Goal: Task Accomplishment & Management: Manage account settings

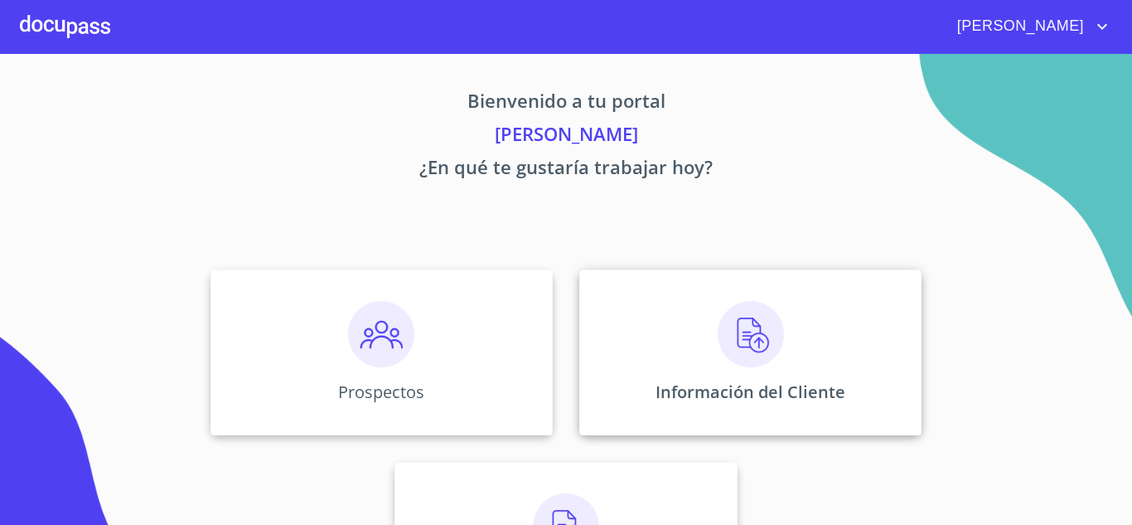
click at [760, 348] on img at bounding box center [751, 334] width 66 height 66
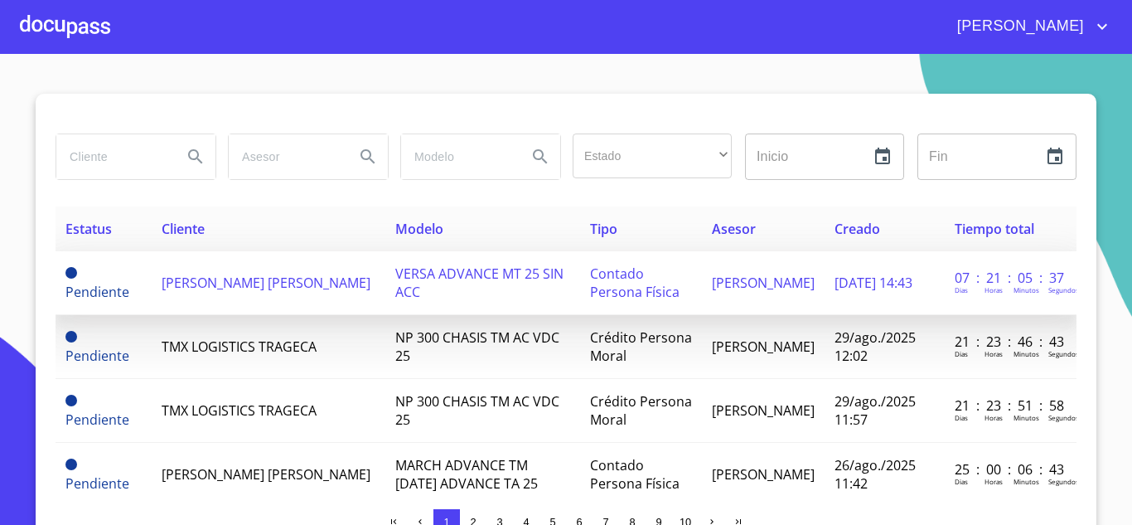
click at [192, 275] on span "[PERSON_NAME] [PERSON_NAME]" at bounding box center [266, 283] width 209 height 18
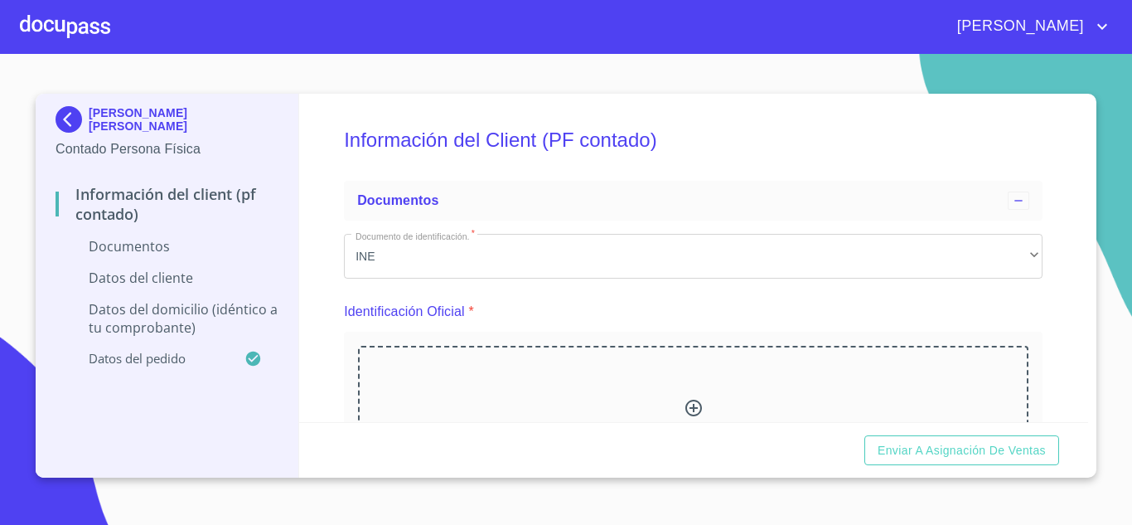
click at [41, 21] on div at bounding box center [65, 26] width 90 height 53
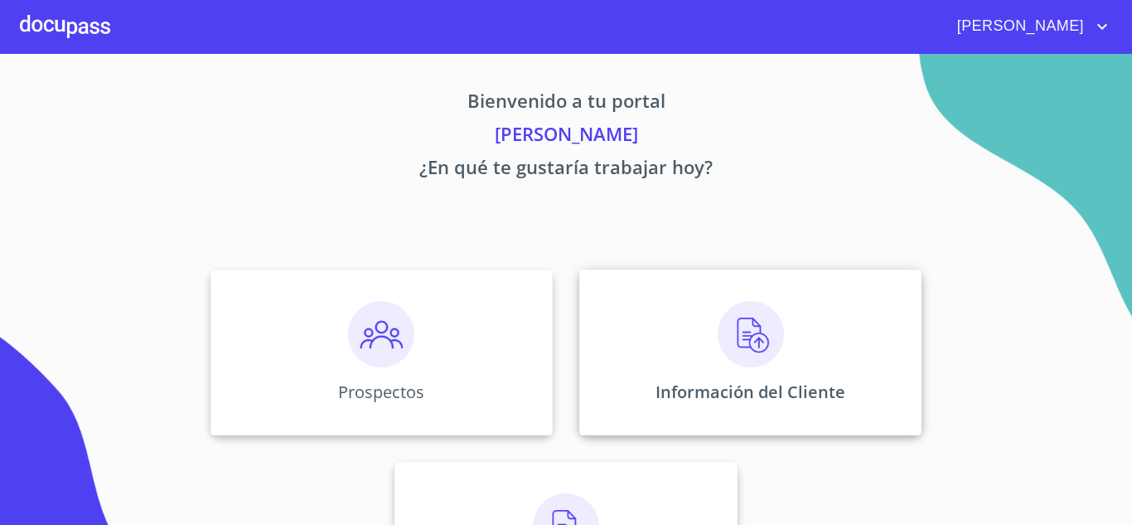
click at [750, 332] on img at bounding box center [751, 334] width 66 height 66
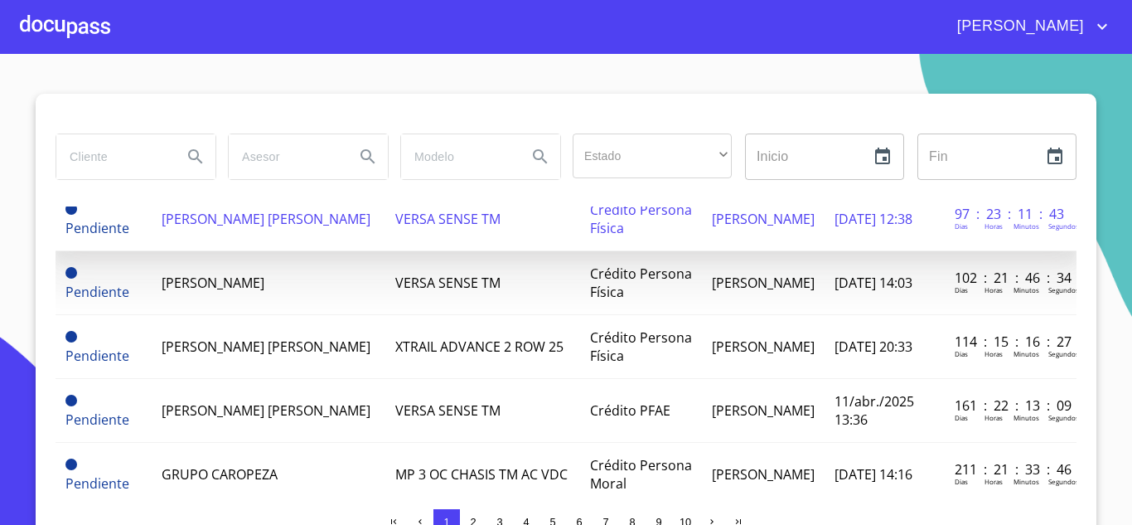
scroll to position [332, 0]
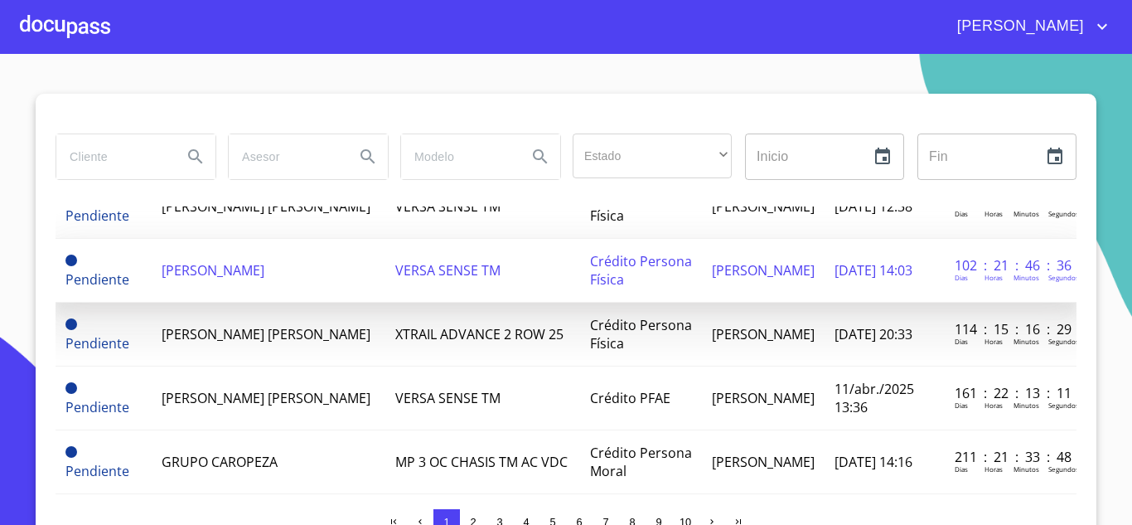
click at [196, 270] on span "[PERSON_NAME]" at bounding box center [213, 270] width 103 height 18
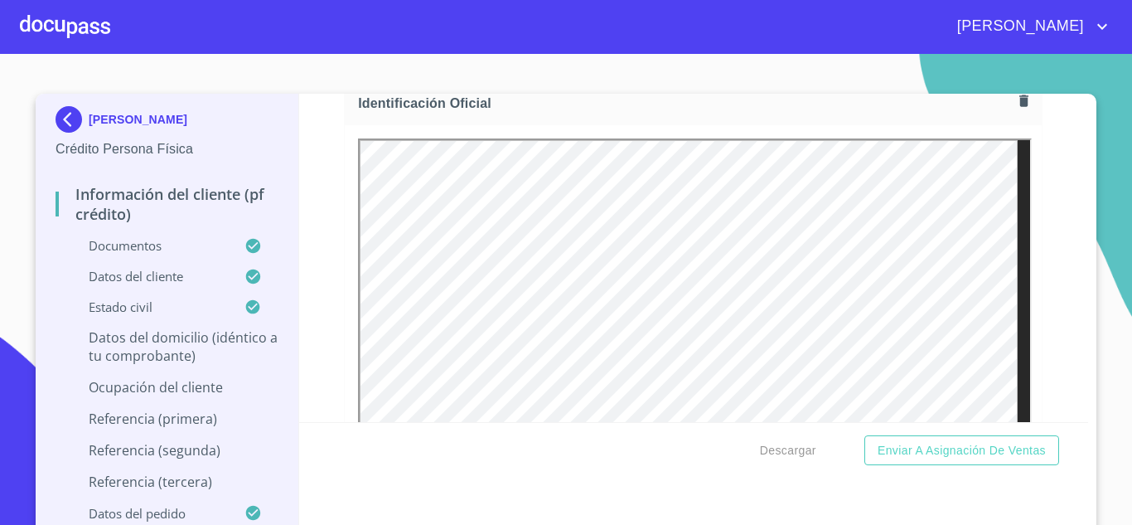
scroll to position [249, 0]
click at [67, 30] on div at bounding box center [65, 26] width 90 height 53
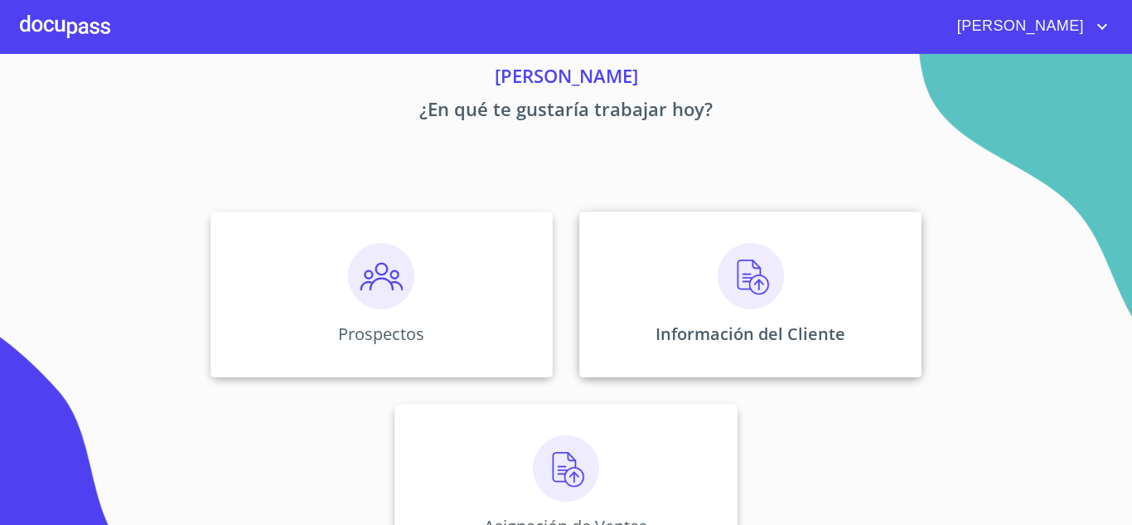
scroll to position [83, 0]
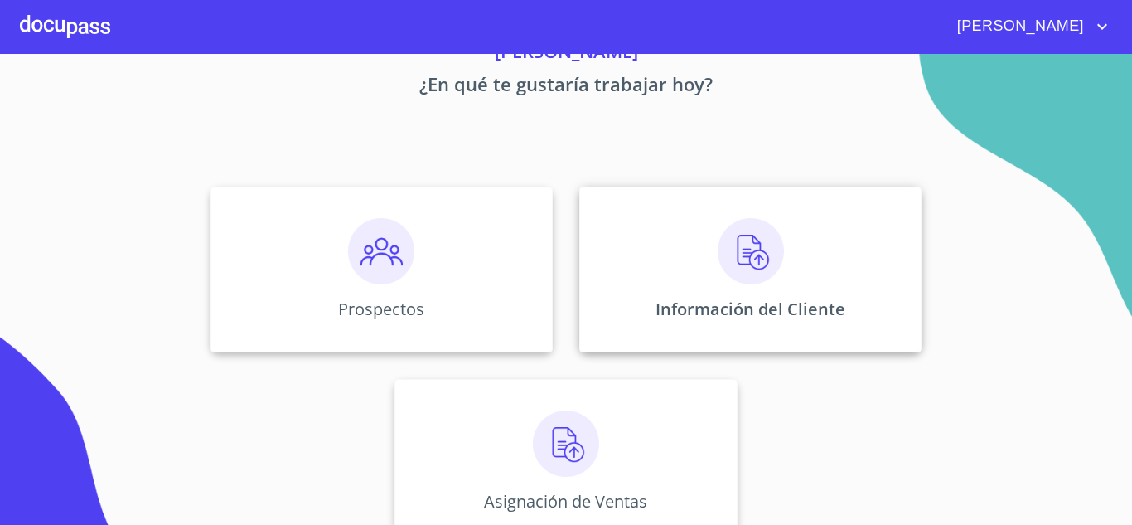
click at [737, 265] on img at bounding box center [751, 251] width 66 height 66
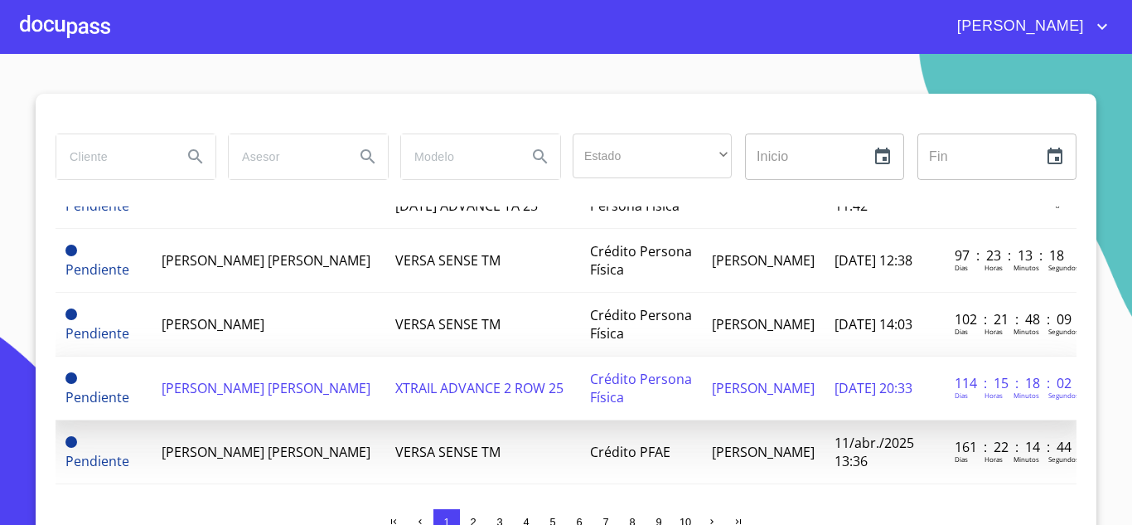
scroll to position [332, 0]
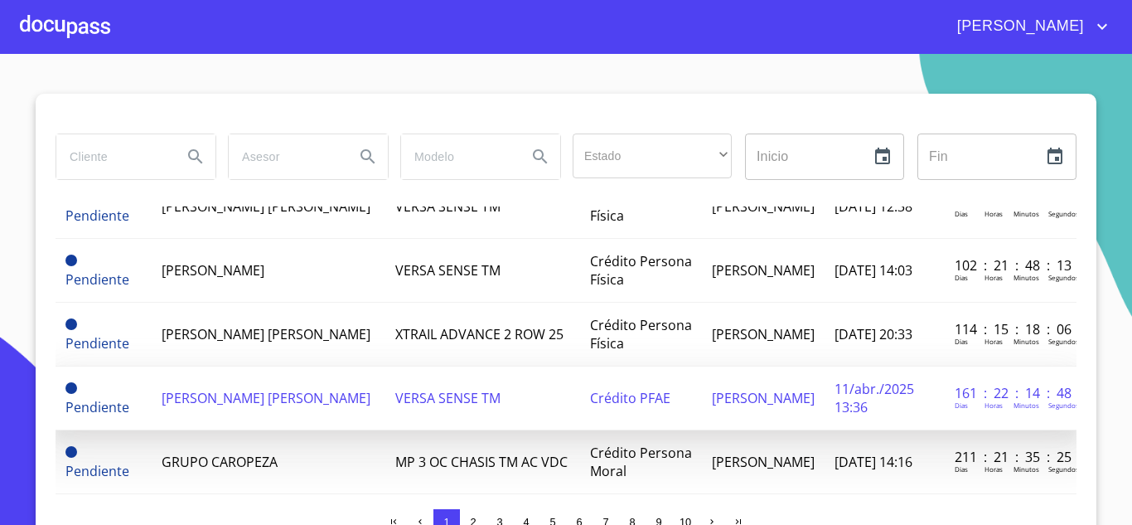
click at [216, 402] on span "[PERSON_NAME] [PERSON_NAME]" at bounding box center [266, 398] width 209 height 18
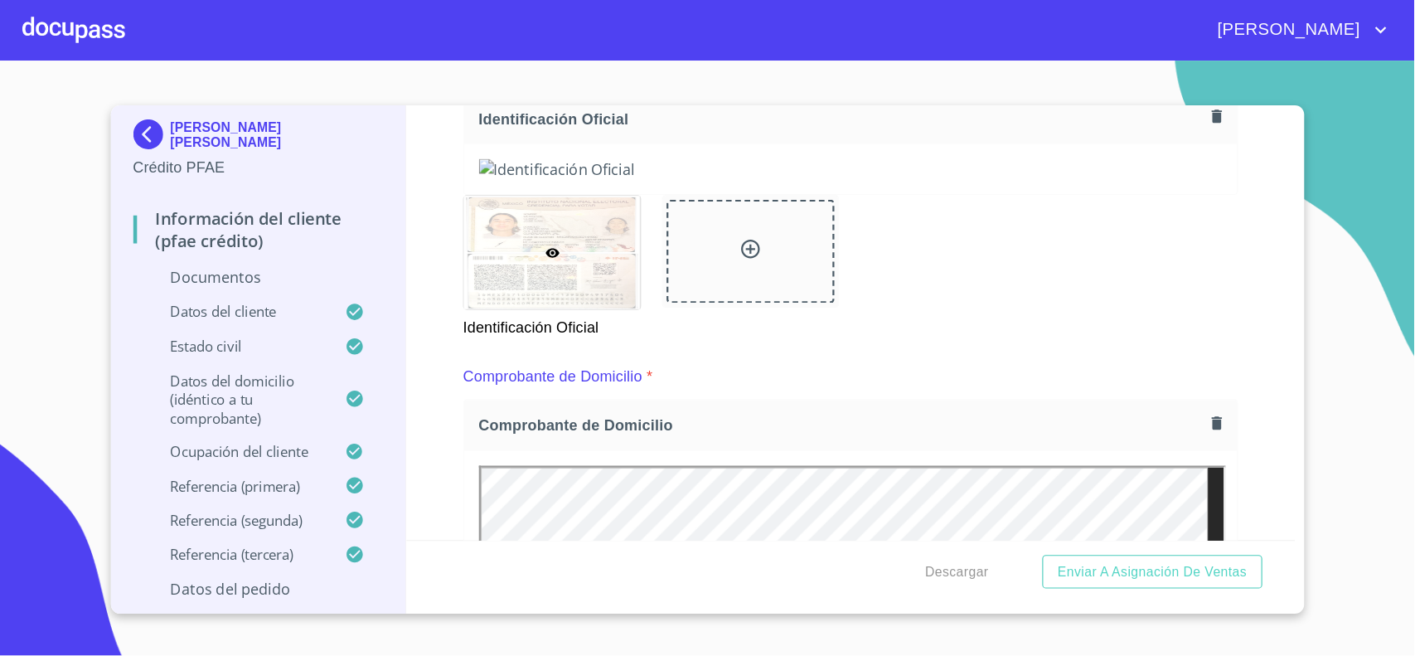
scroll to position [249, 0]
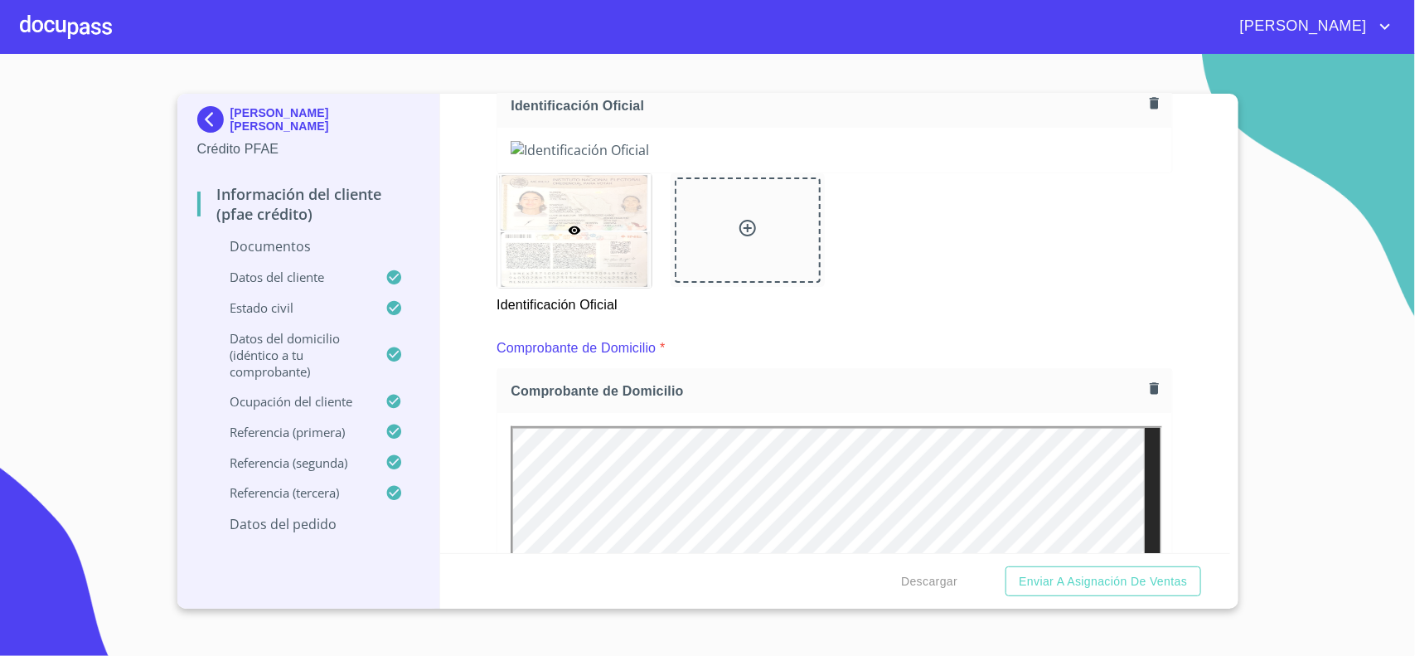
click at [221, 127] on img at bounding box center [213, 119] width 33 height 27
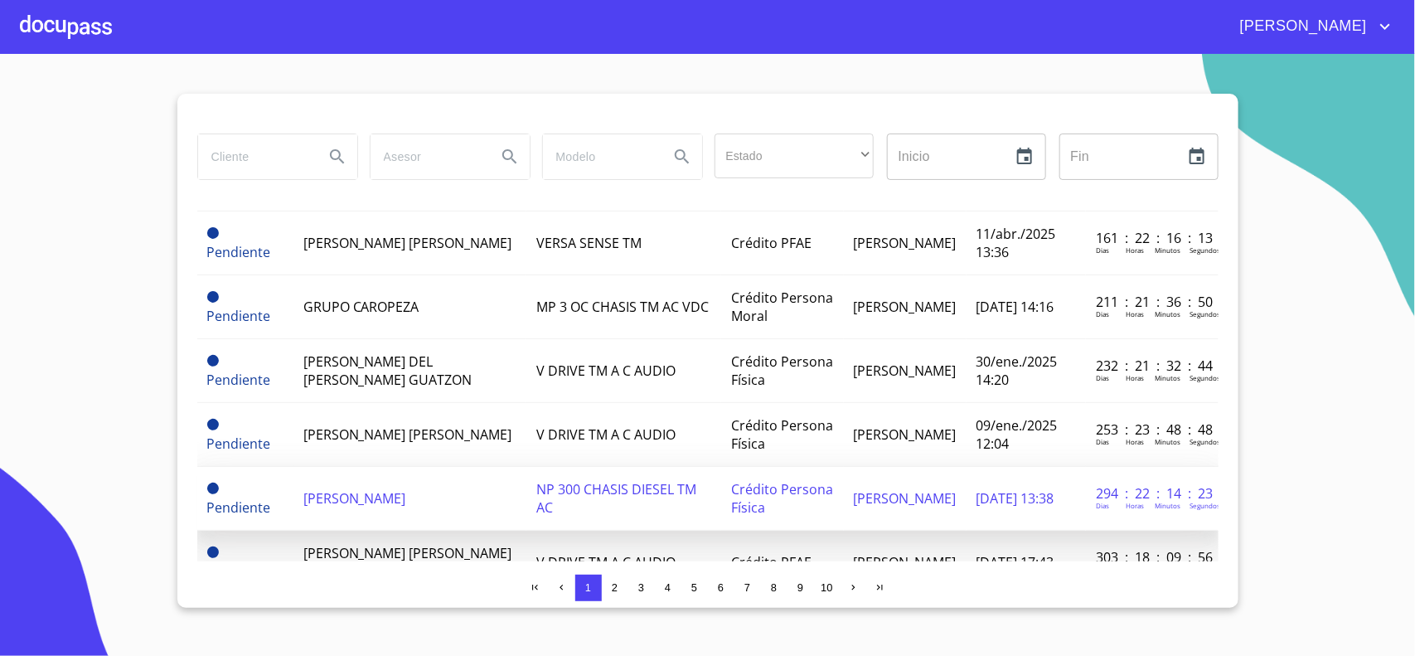
scroll to position [518, 0]
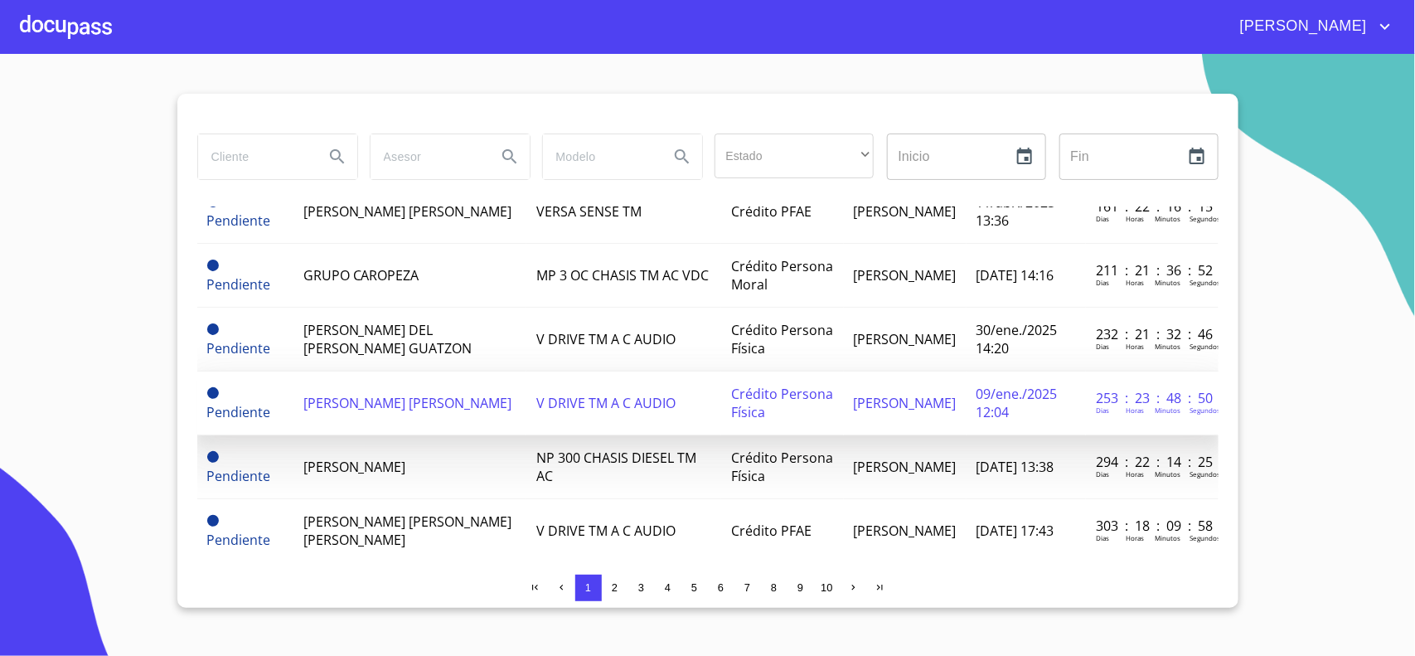
click at [342, 412] on span "[PERSON_NAME] [PERSON_NAME]" at bounding box center [407, 403] width 209 height 18
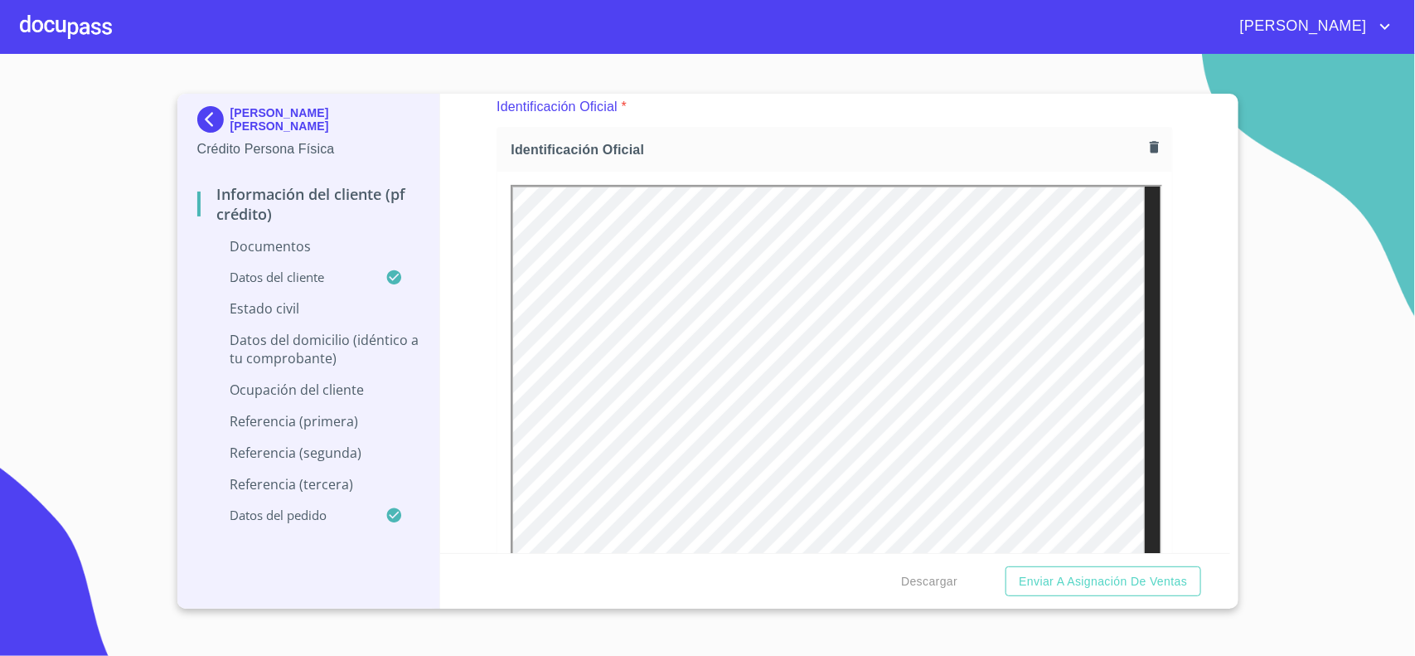
scroll to position [207, 0]
click at [218, 118] on img at bounding box center [213, 119] width 33 height 27
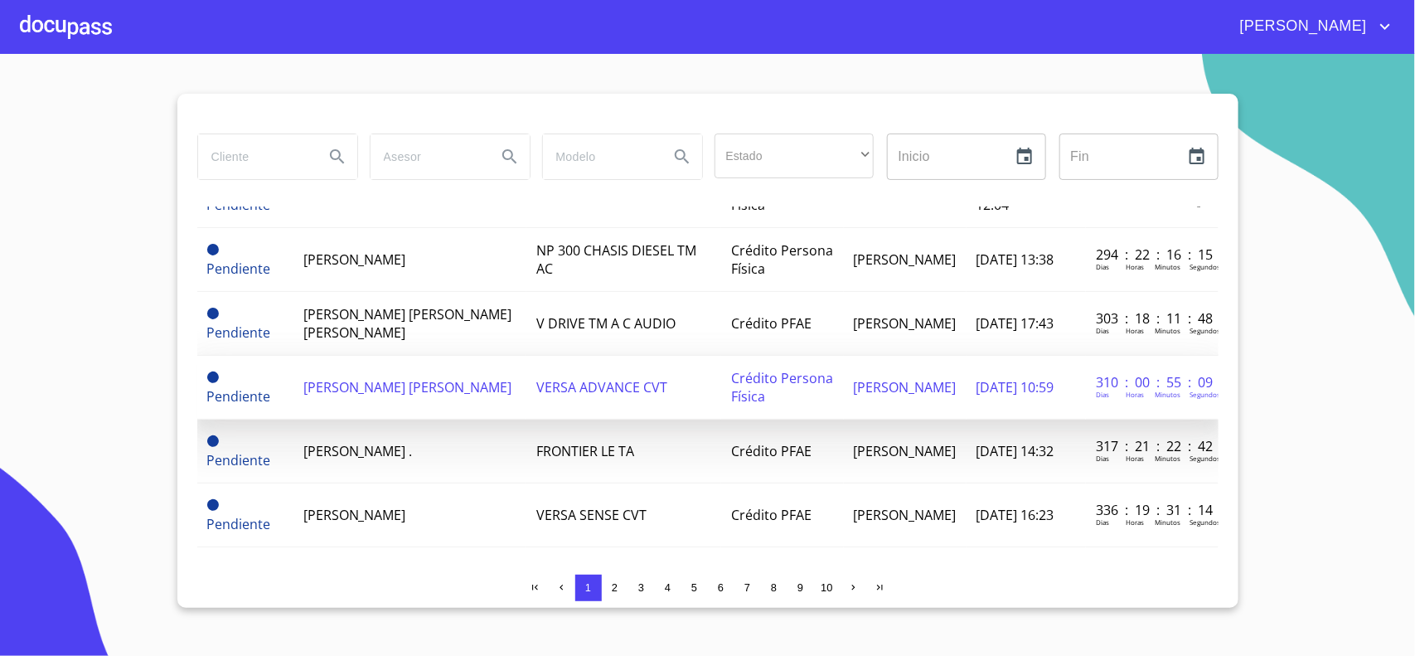
scroll to position [829, 0]
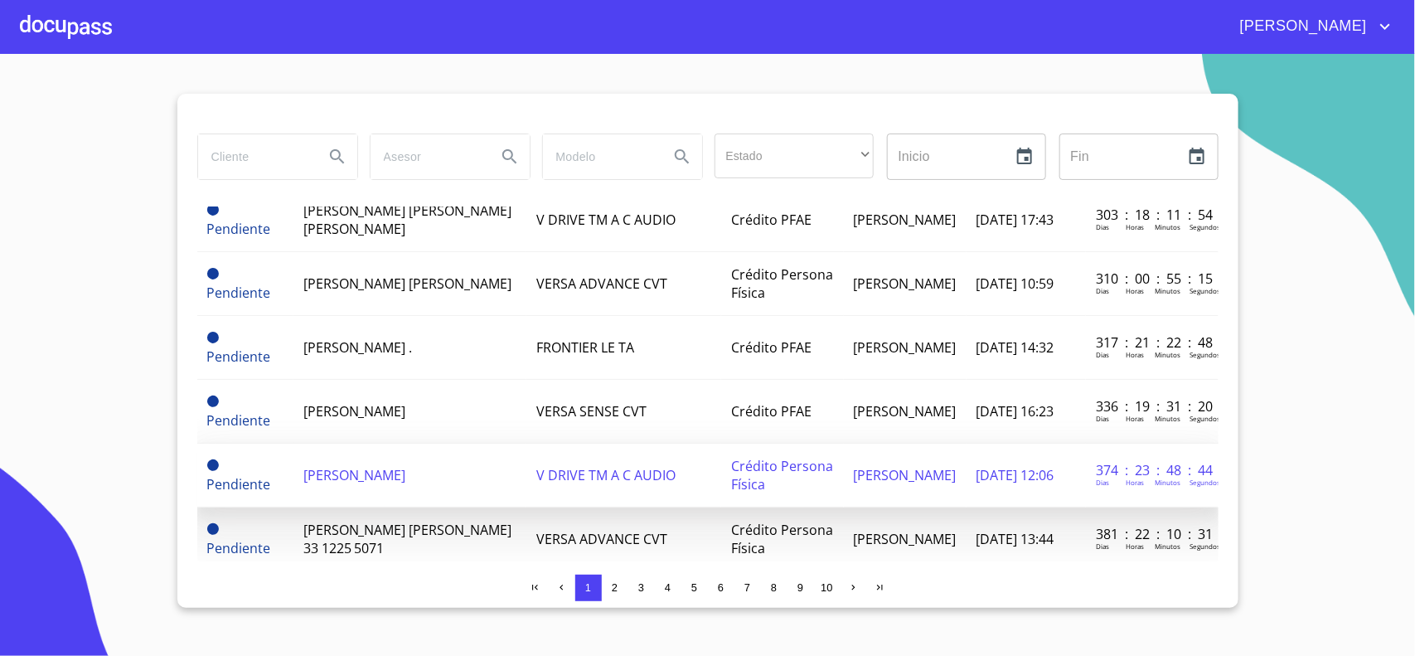
click at [398, 484] on span "[PERSON_NAME]" at bounding box center [354, 475] width 103 height 18
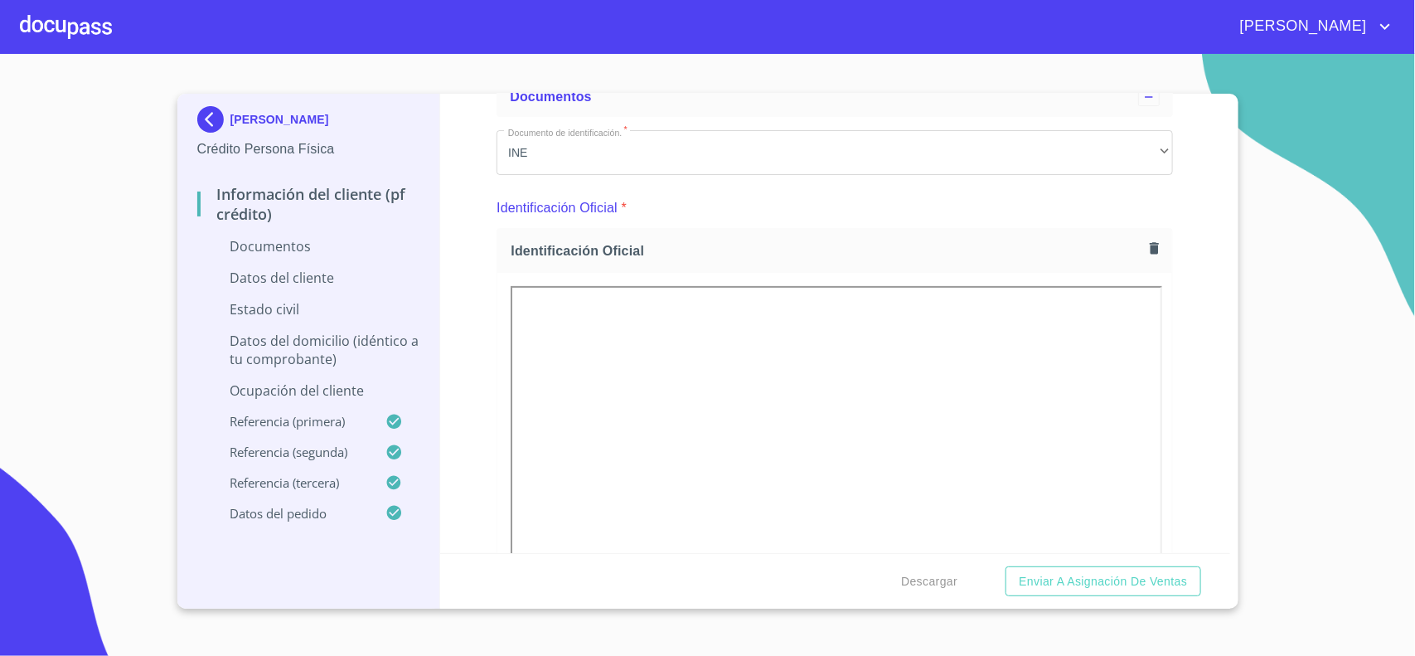
scroll to position [207, 0]
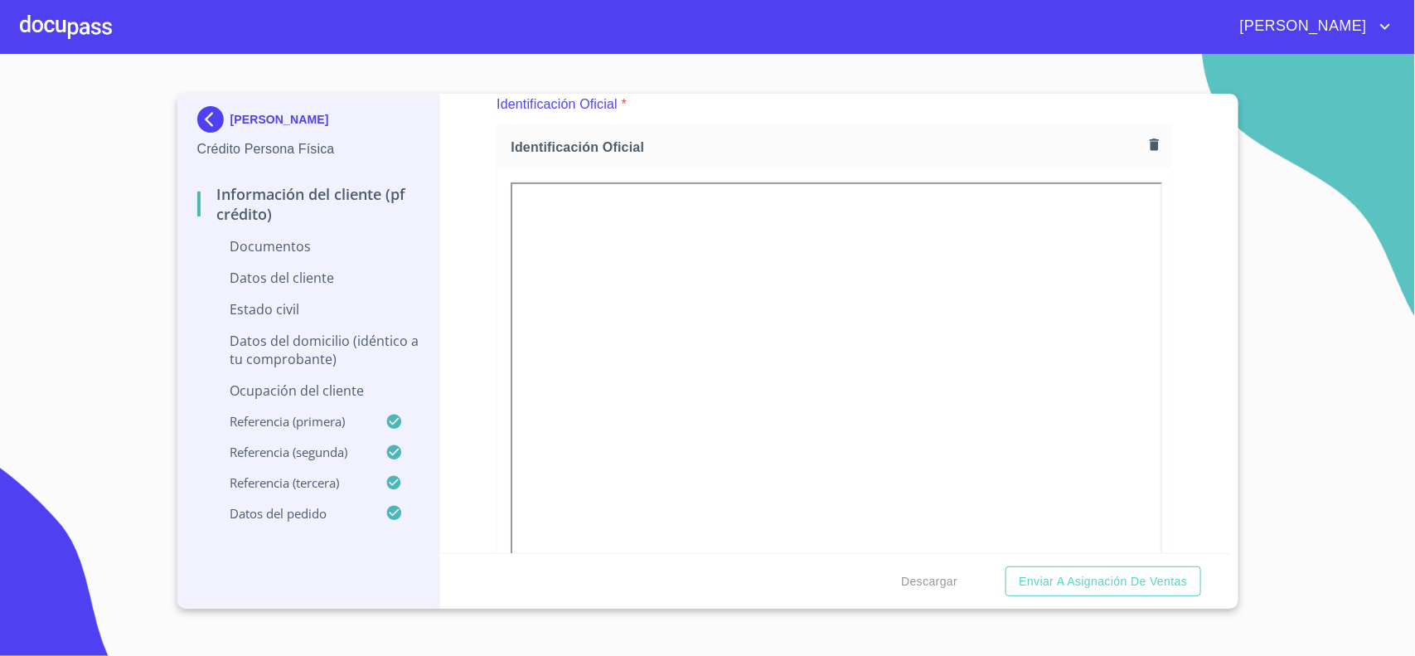
click at [201, 117] on img at bounding box center [213, 119] width 33 height 27
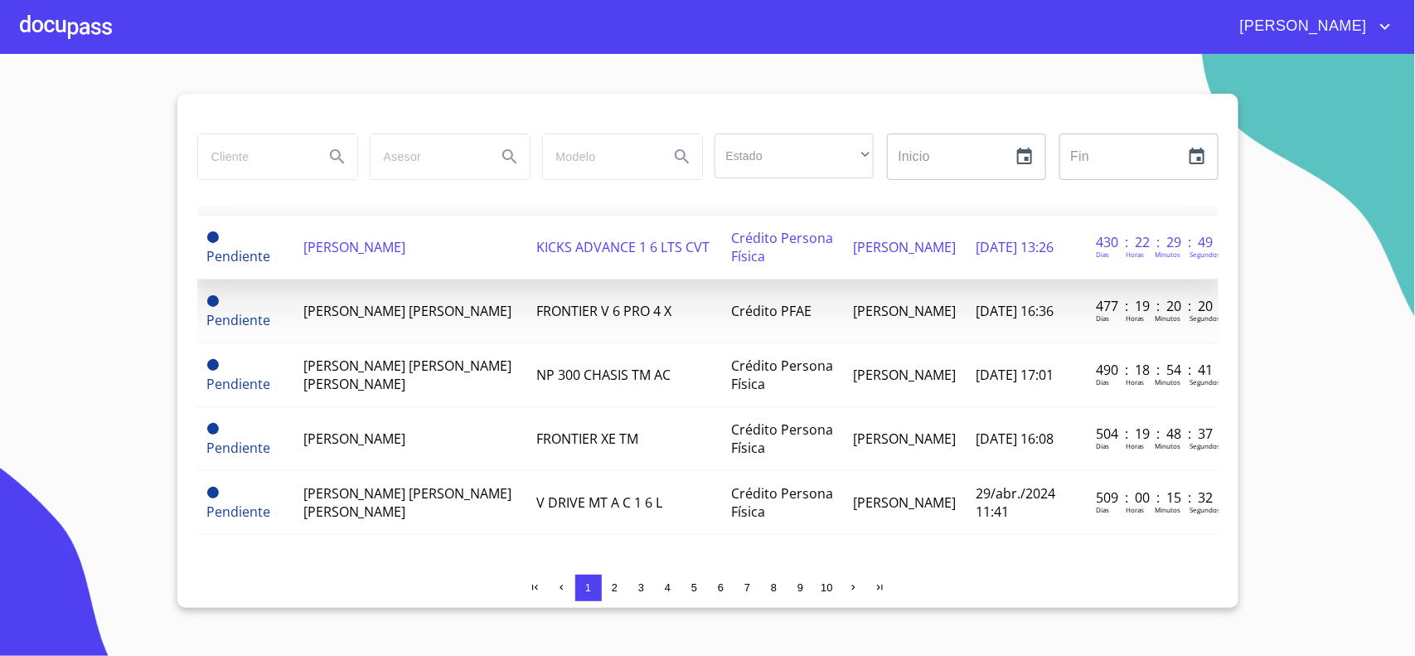
scroll to position [1347, 0]
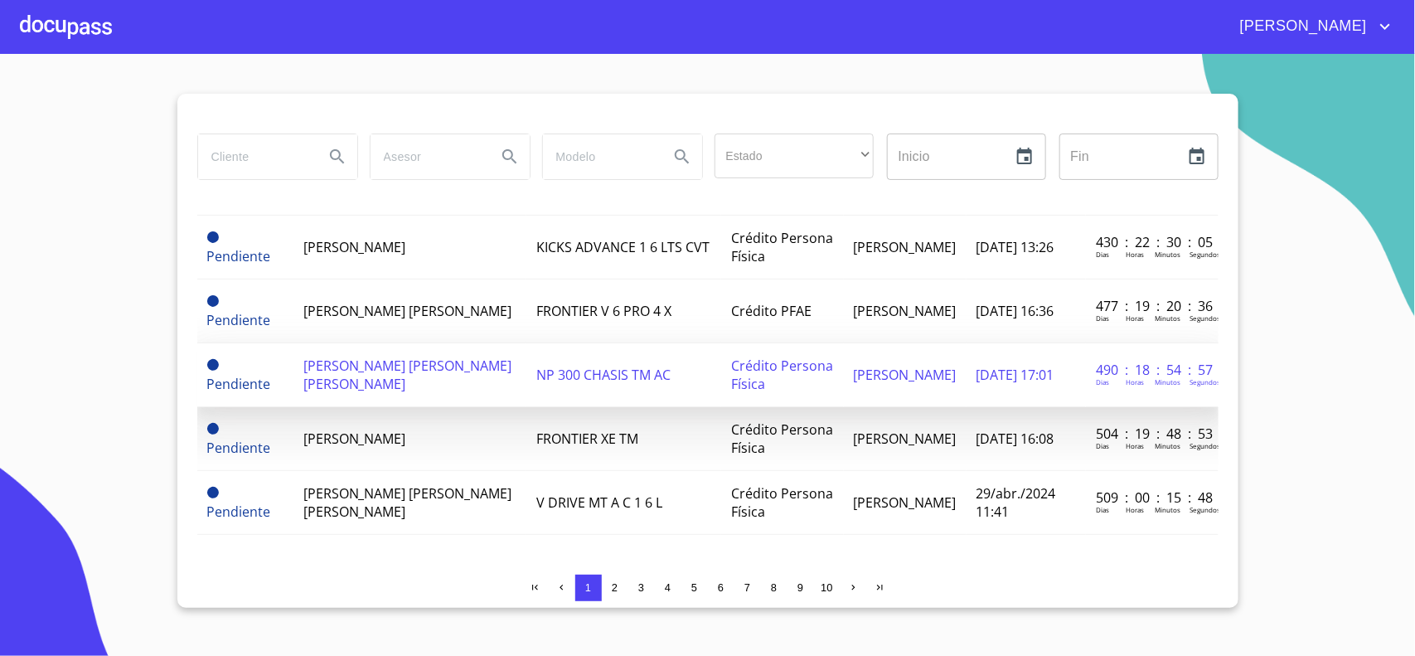
click at [371, 359] on span "[PERSON_NAME] [PERSON_NAME] [PERSON_NAME]" at bounding box center [407, 374] width 209 height 36
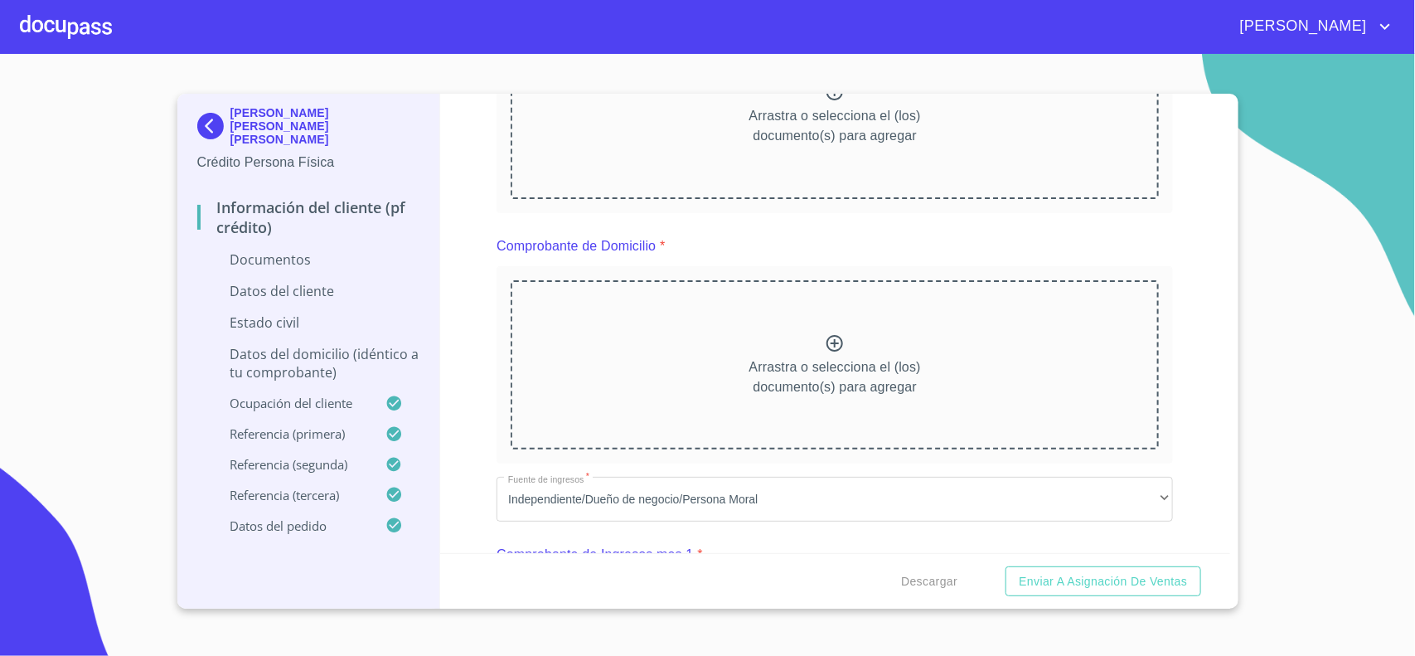
scroll to position [207, 0]
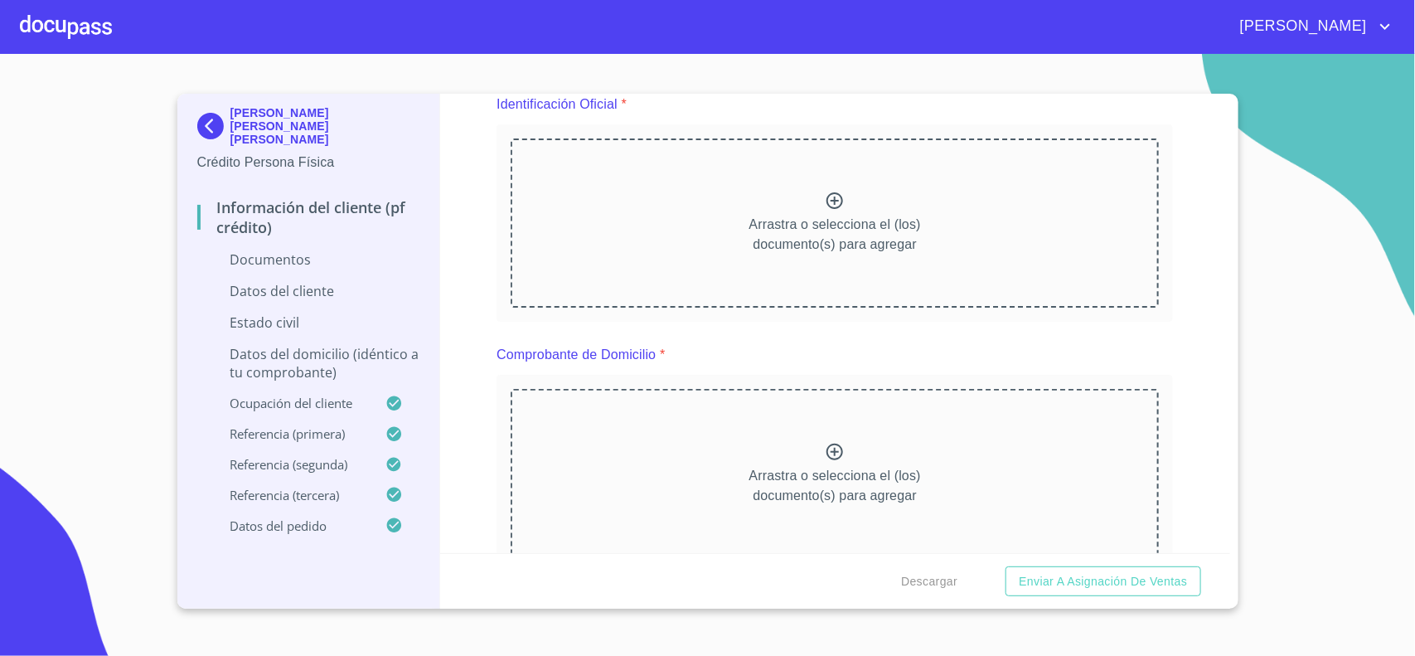
click at [56, 29] on div at bounding box center [66, 26] width 92 height 53
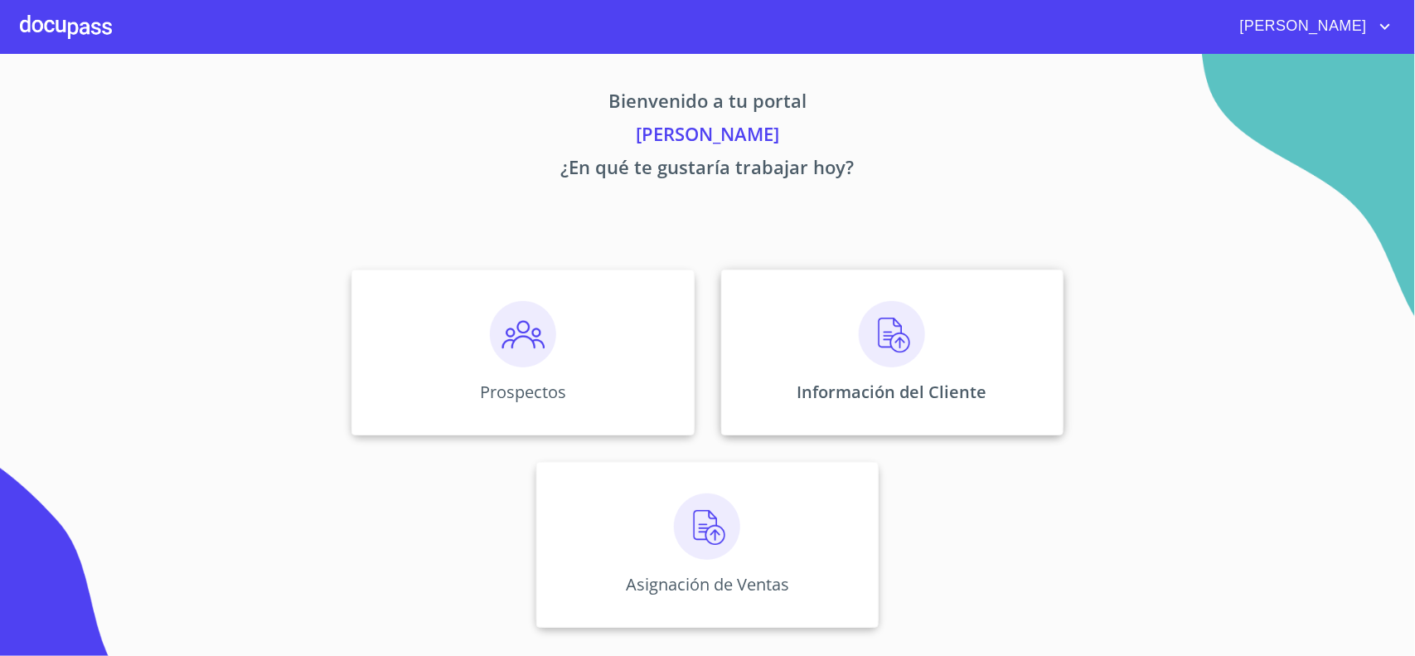
click at [871, 357] on img at bounding box center [892, 334] width 66 height 66
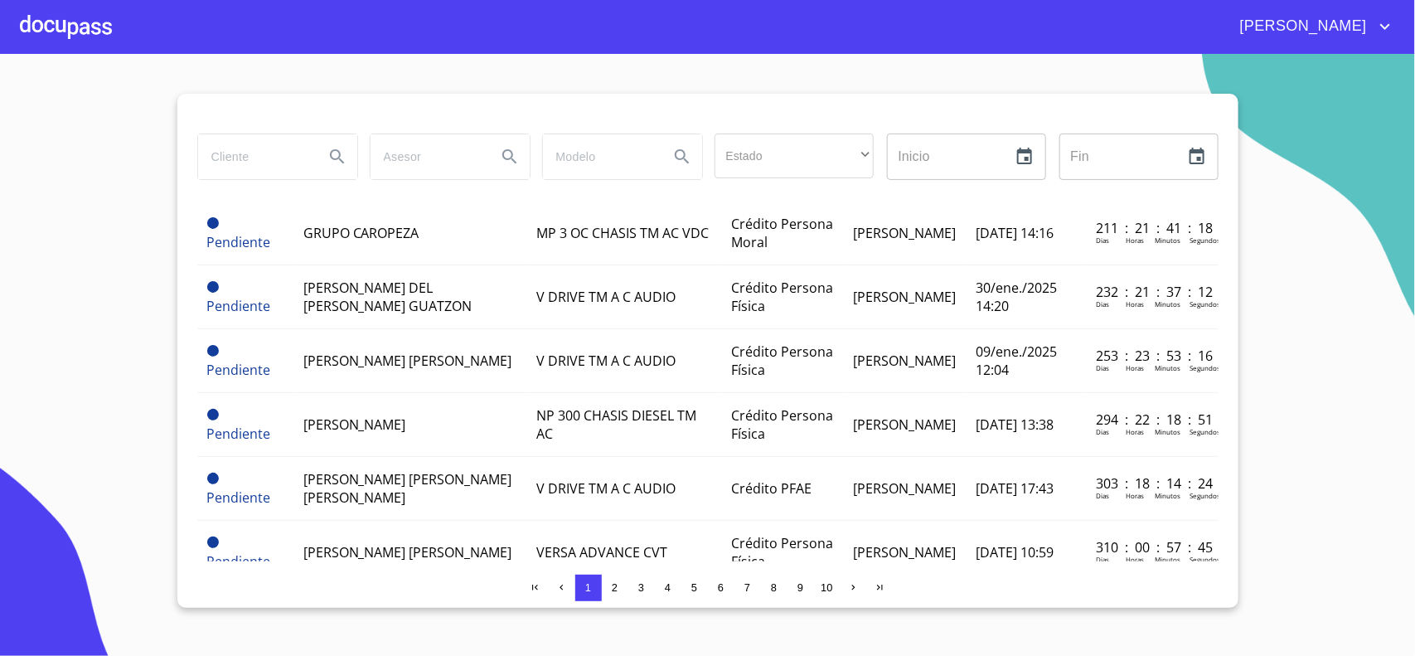
scroll to position [525, 0]
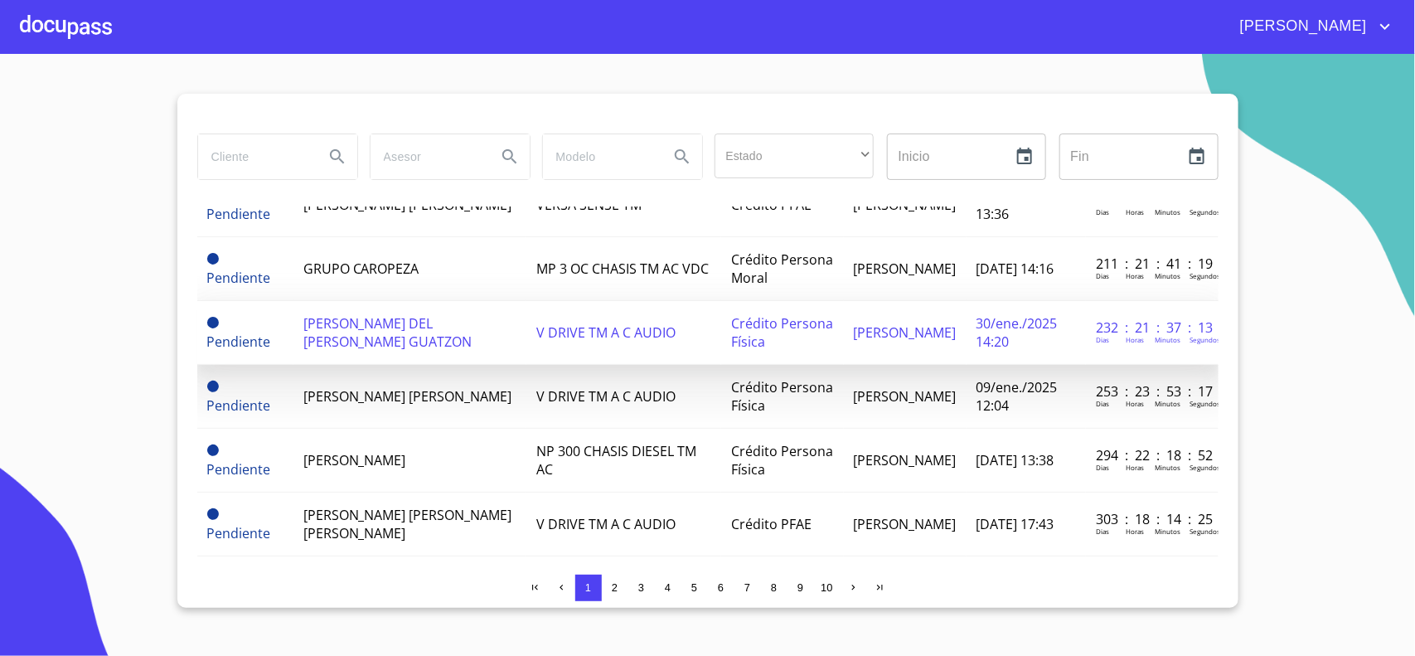
click at [381, 349] on td "[PERSON_NAME] DEL [PERSON_NAME] GUATZON" at bounding box center [410, 333] width 234 height 64
